Goal: Task Accomplishment & Management: Manage account settings

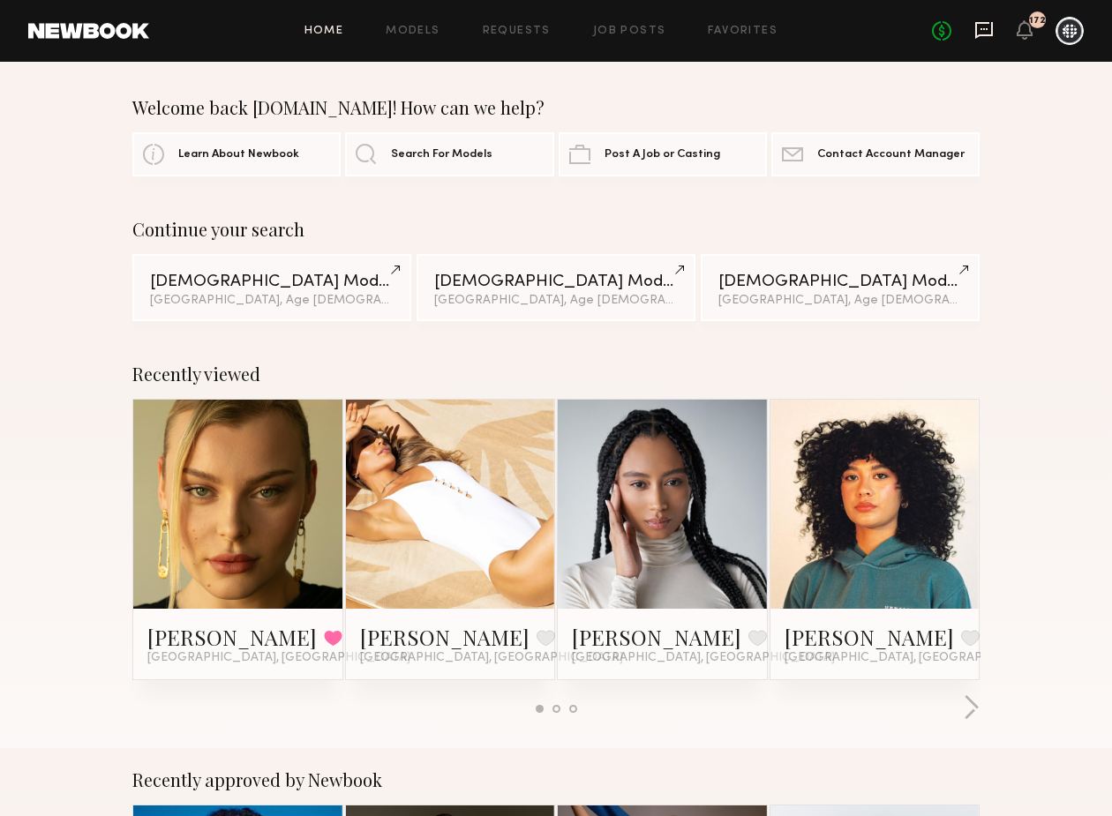
click at [993, 28] on icon at bounding box center [984, 30] width 18 height 17
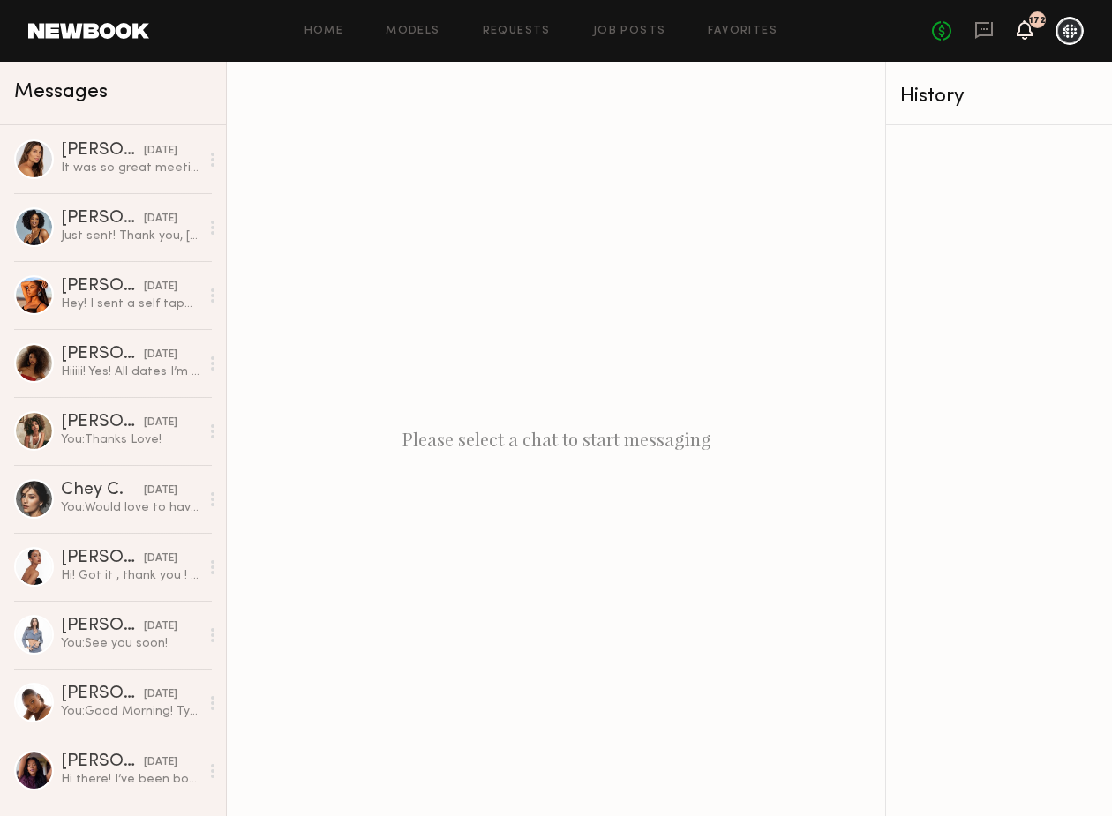
click at [1023, 33] on icon at bounding box center [1025, 29] width 14 height 12
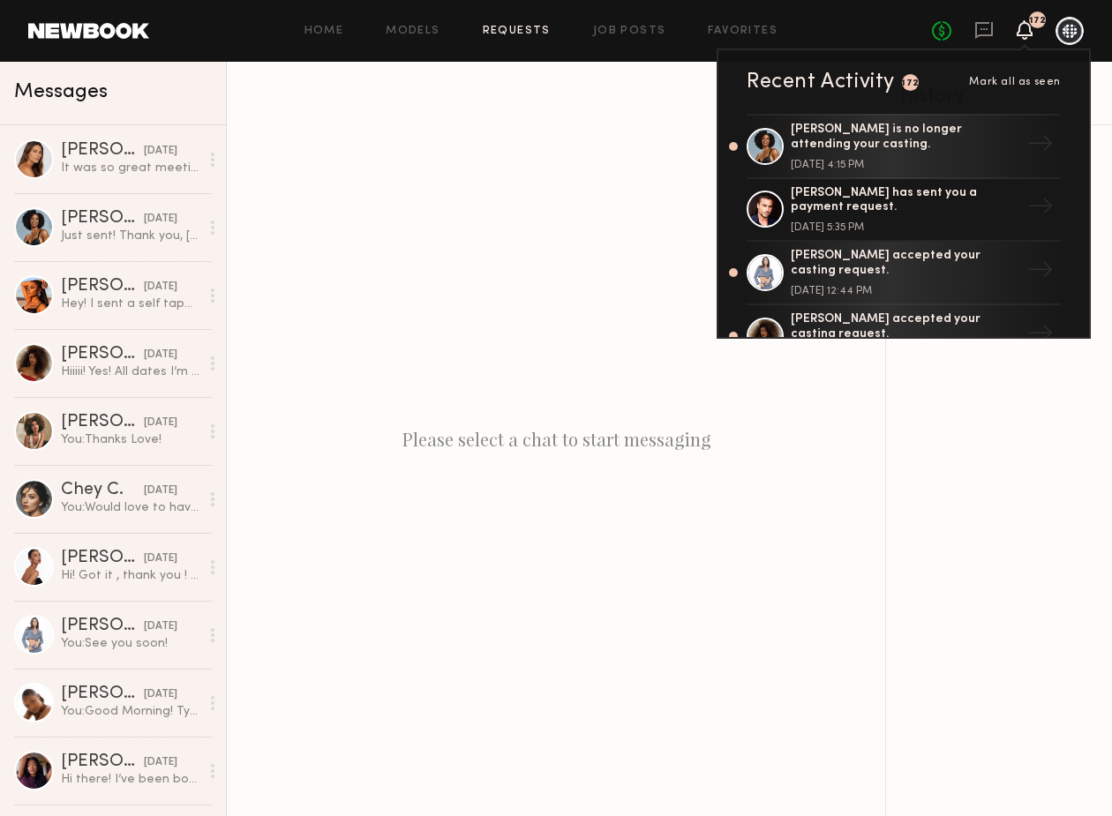
click at [529, 34] on link "Requests" at bounding box center [517, 31] width 68 height 11
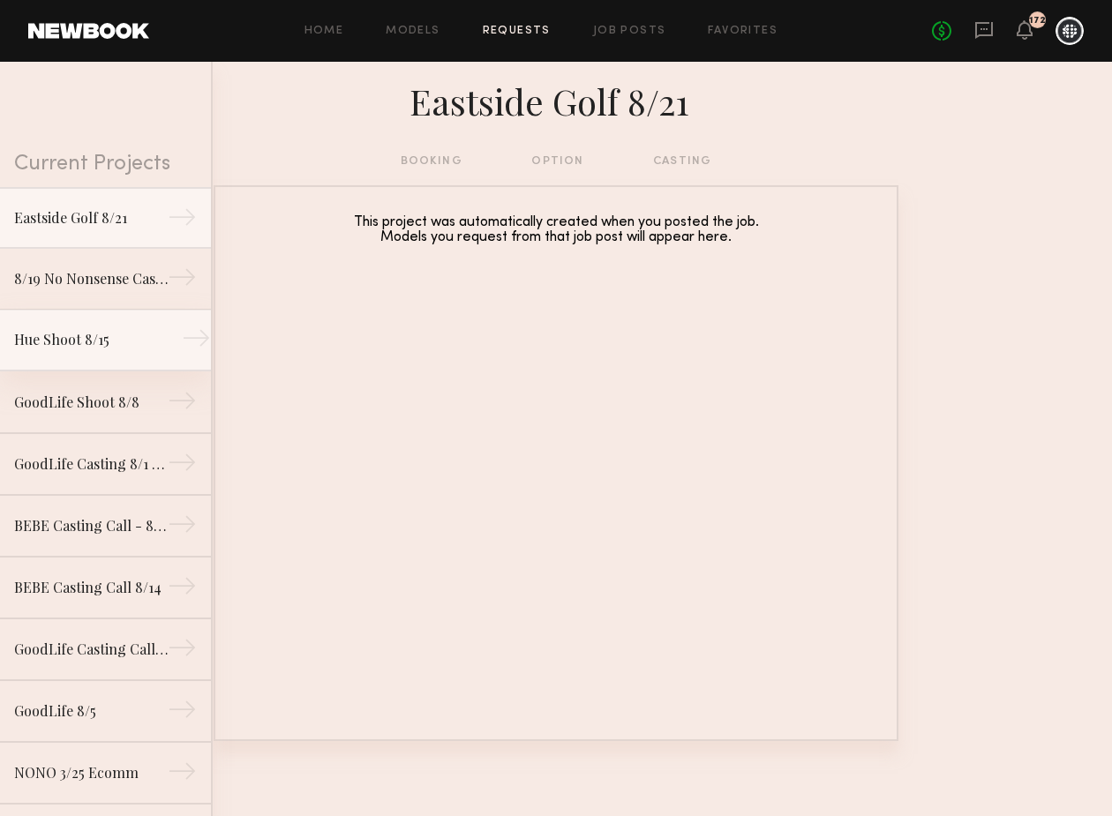
click at [153, 346] on div "Hue Shoot 8/15" at bounding box center [91, 339] width 154 height 21
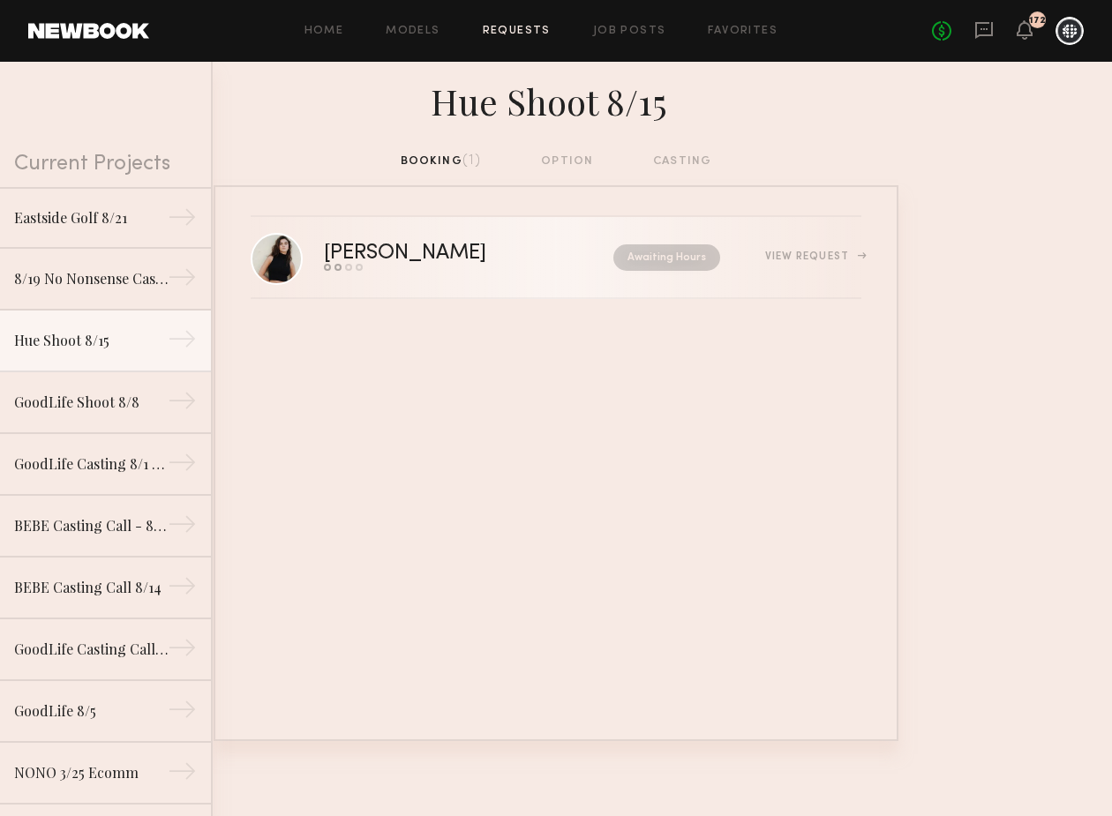
click at [738, 258] on div "View Request" at bounding box center [790, 257] width 141 height 13
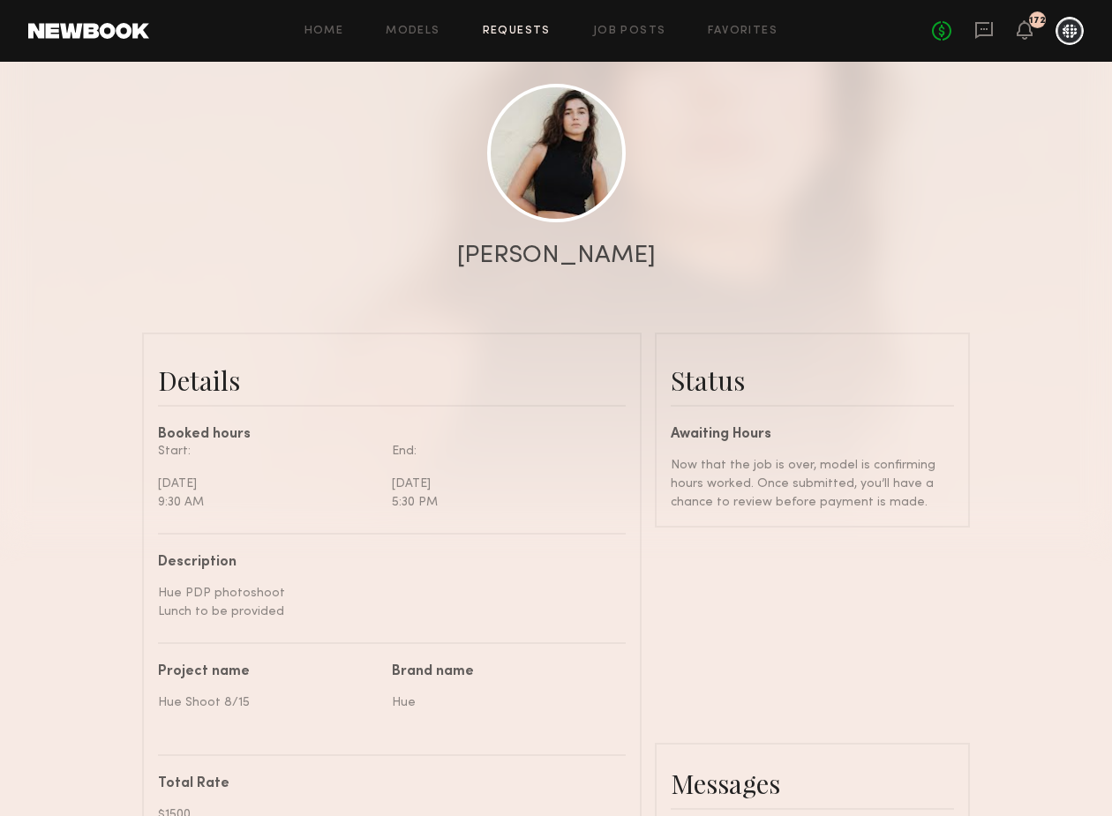
scroll to position [203, 0]
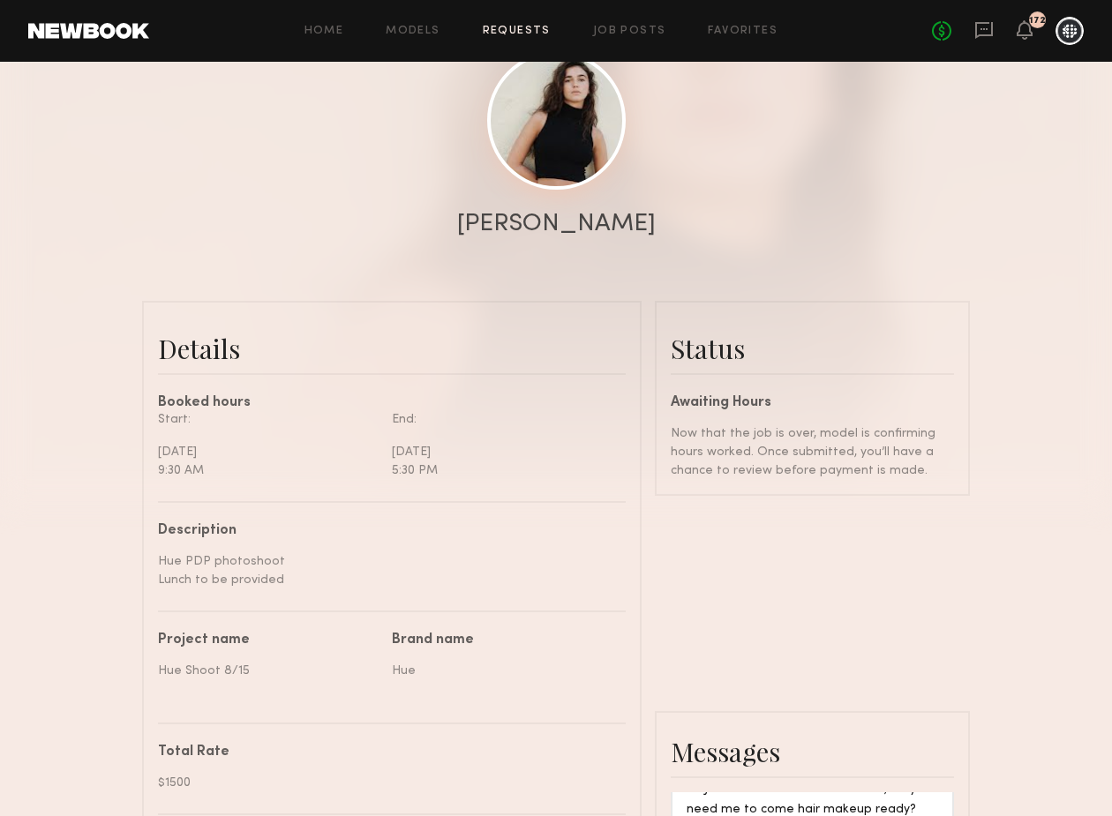
click at [570, 180] on link at bounding box center [556, 120] width 139 height 139
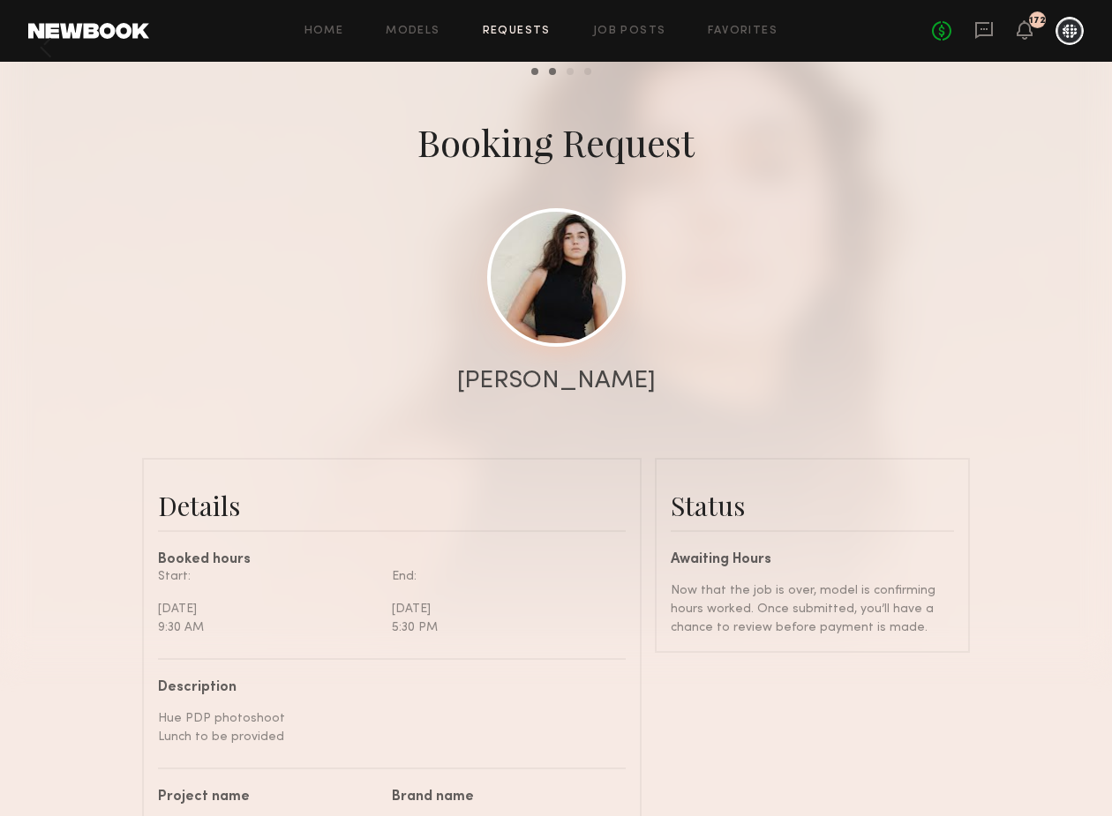
scroll to position [0, 0]
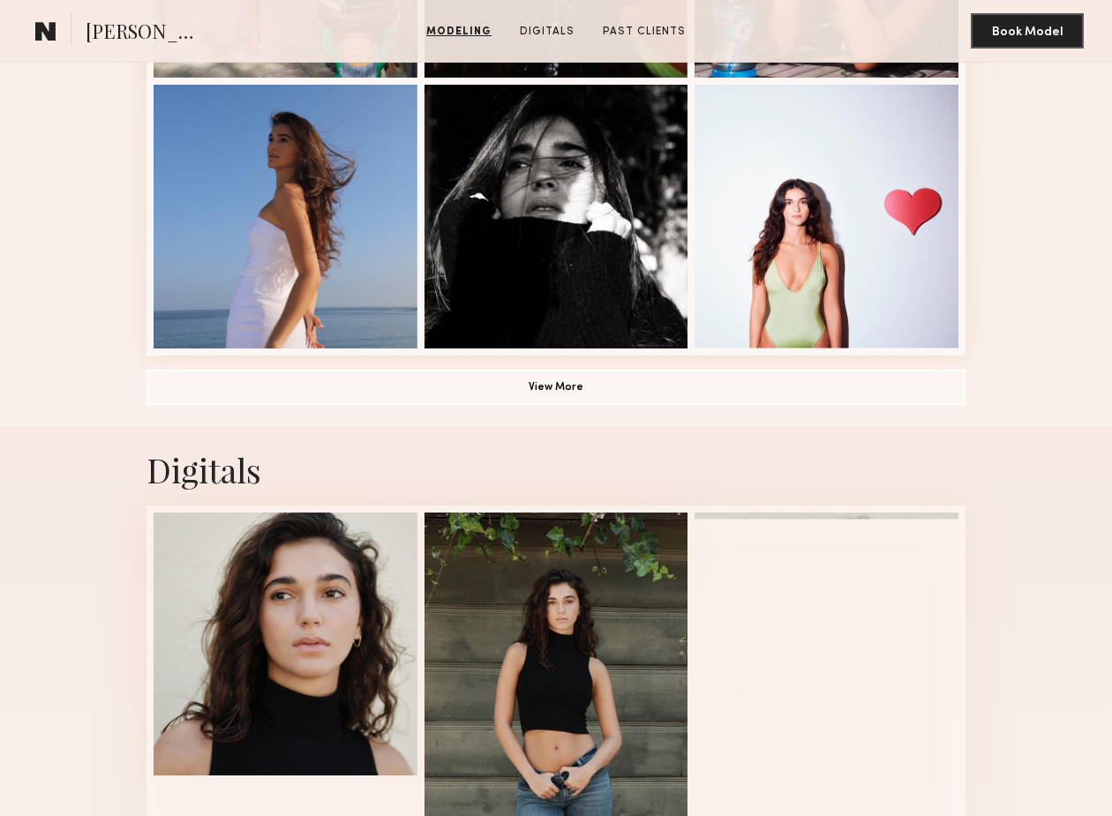
scroll to position [1226, 0]
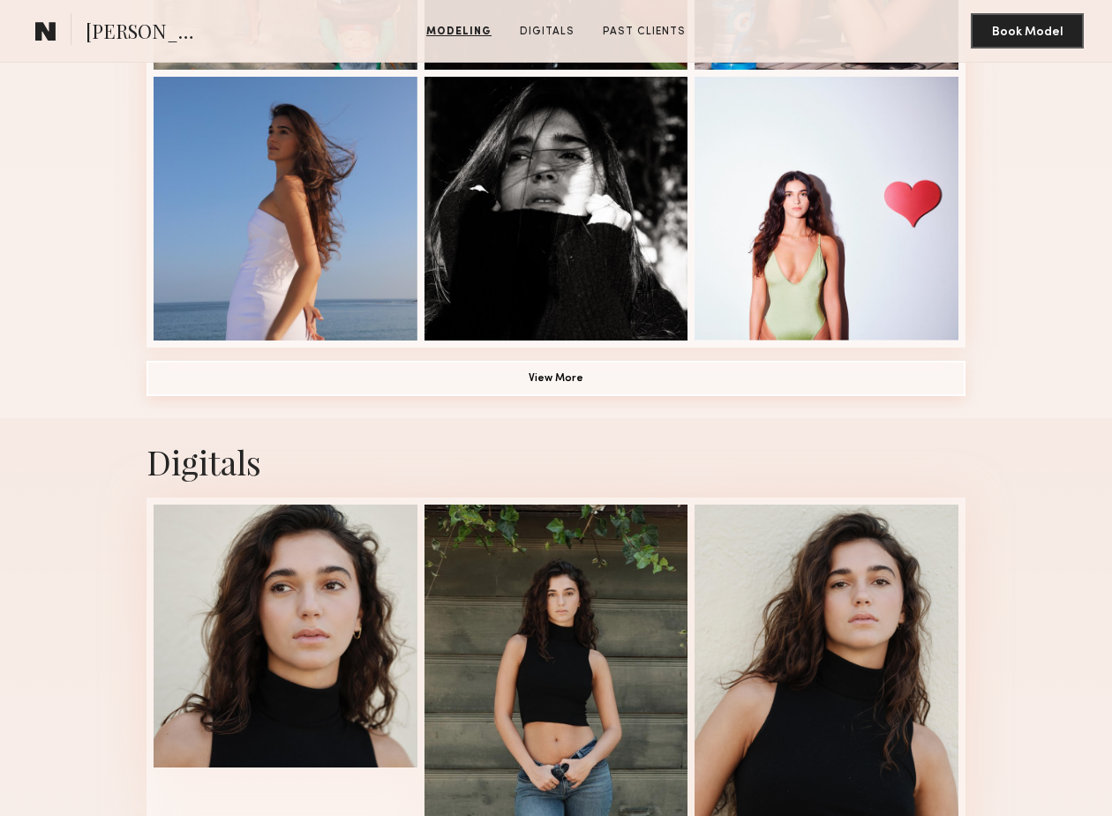
click at [714, 375] on button "View More" at bounding box center [555, 378] width 819 height 35
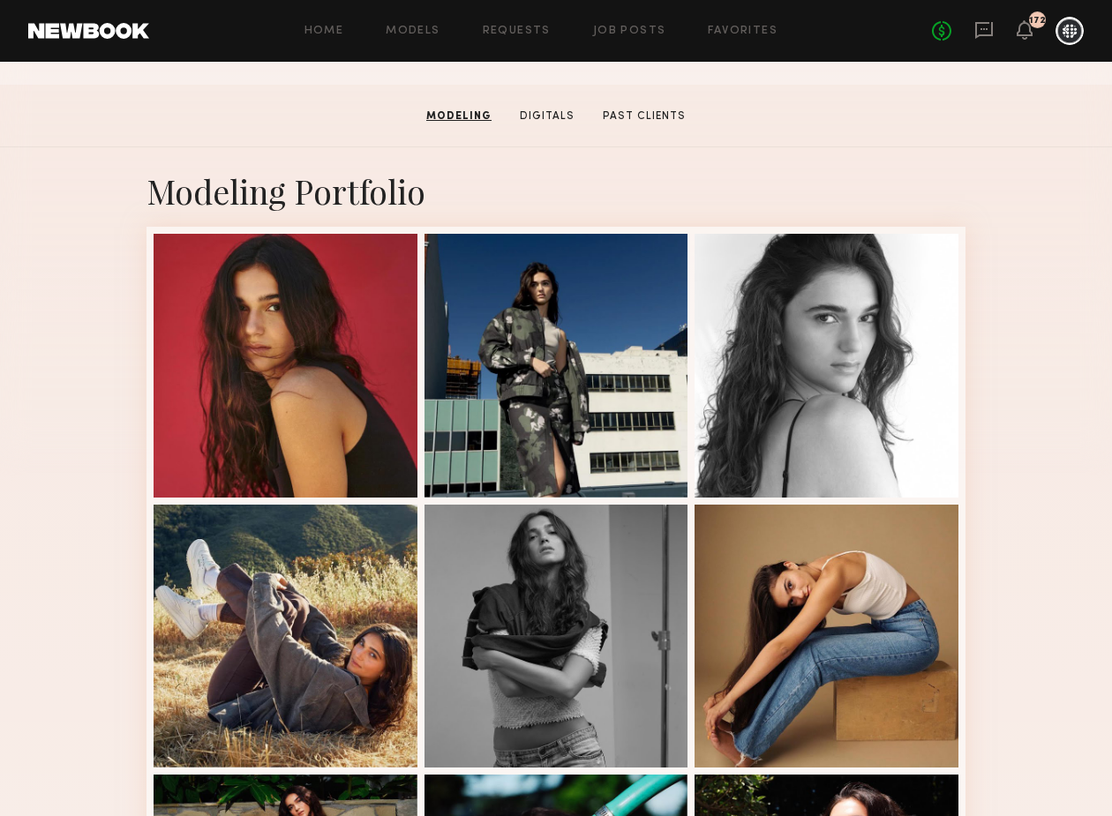
scroll to position [252, 0]
